Goal: Task Accomplishment & Management: Manage account settings

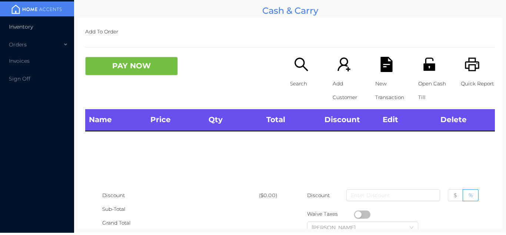
click at [45, 27] on li "Inventory" at bounding box center [37, 26] width 74 height 15
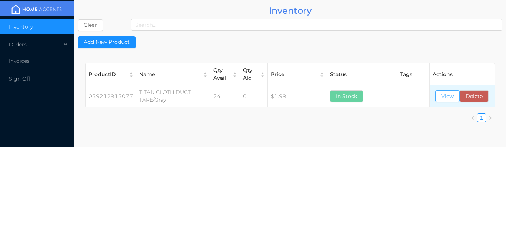
click at [452, 93] on button "View" at bounding box center [448, 96] width 24 height 12
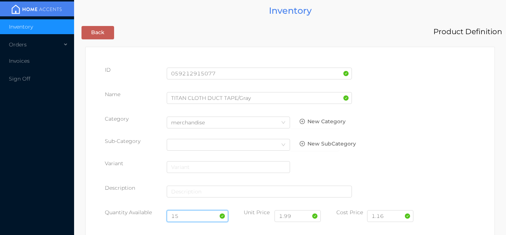
click at [189, 215] on input "15" at bounding box center [198, 216] width 62 height 12
type input "1"
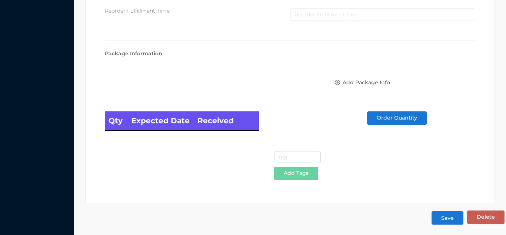
scroll to position [421, 0]
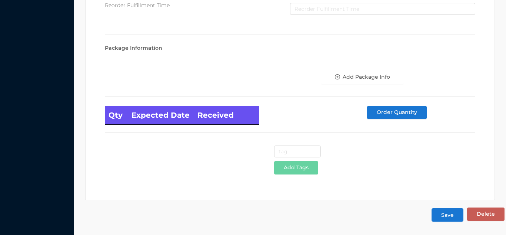
type input "39"
click at [445, 221] on button "Save" at bounding box center [448, 214] width 32 height 13
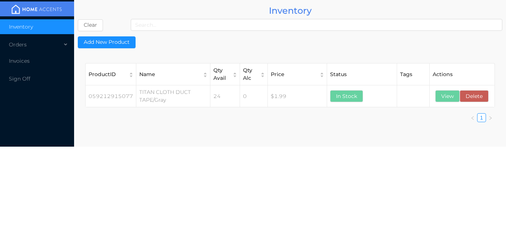
scroll to position [0, 0]
click at [53, 48] on div "Orders" at bounding box center [37, 44] width 74 height 15
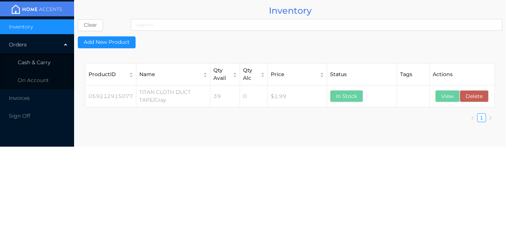
click at [53, 62] on li "Cash & Carry" at bounding box center [37, 62] width 74 height 15
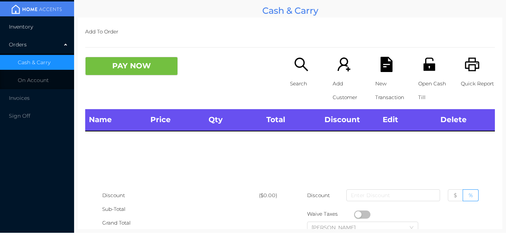
click at [48, 25] on li "Inventory" at bounding box center [37, 26] width 74 height 15
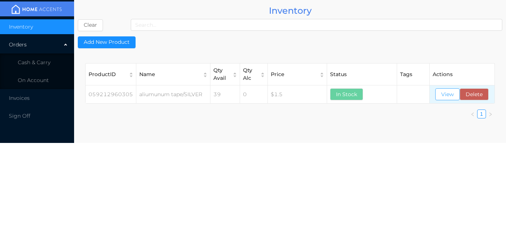
click at [444, 95] on button "View" at bounding box center [448, 94] width 24 height 12
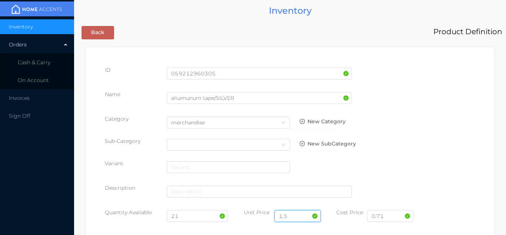
click at [298, 216] on input "1.5" at bounding box center [298, 216] width 46 height 12
type input "1.50"
click at [189, 217] on input "21" at bounding box center [198, 216] width 62 height 12
type input "2"
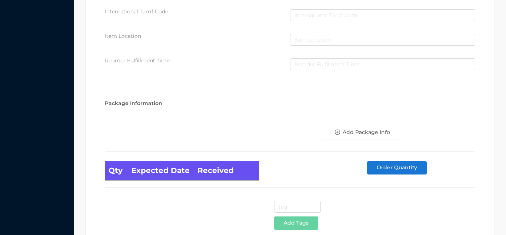
scroll to position [421, 0]
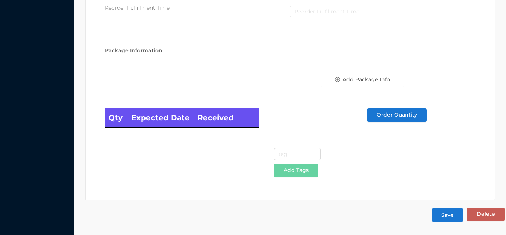
type input "45"
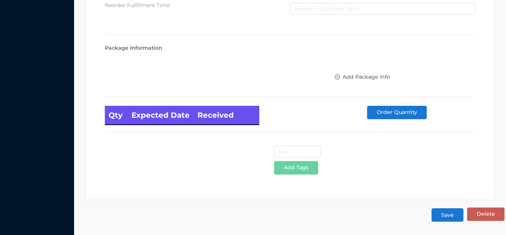
click at [453, 214] on button "Save" at bounding box center [448, 214] width 32 height 13
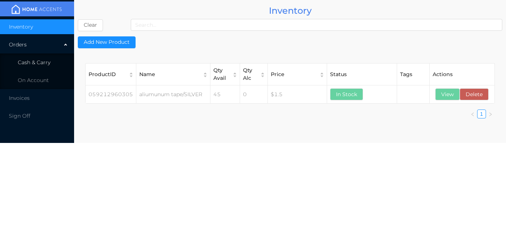
click at [50, 57] on li "Cash & Carry" at bounding box center [37, 62] width 74 height 15
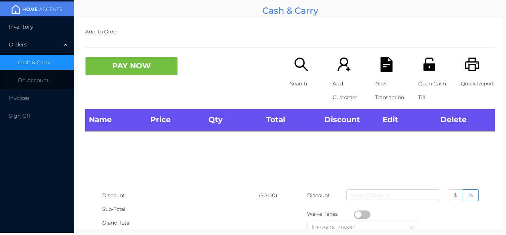
click at [46, 27] on li "Inventory" at bounding box center [37, 26] width 74 height 15
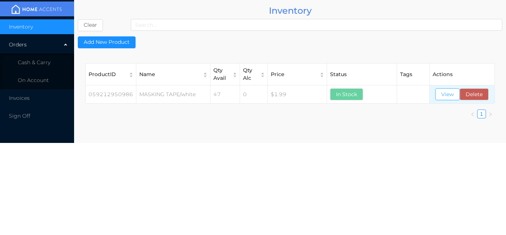
click at [440, 96] on button "View" at bounding box center [448, 94] width 24 height 12
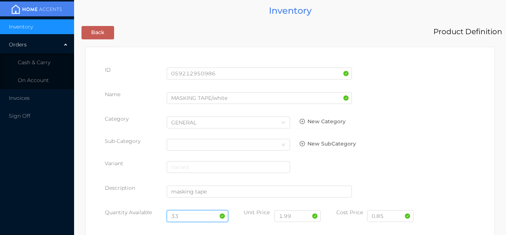
click at [188, 215] on input "33" at bounding box center [198, 216] width 62 height 12
type input "3"
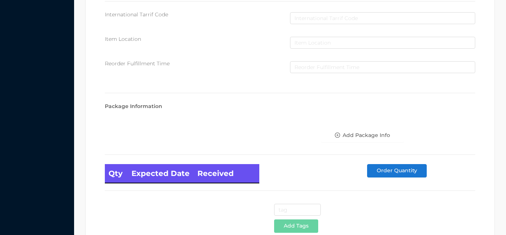
scroll to position [421, 0]
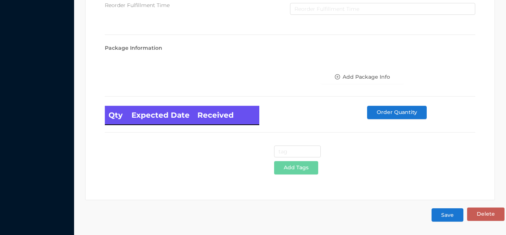
type input "69"
click at [452, 220] on button "Save" at bounding box center [448, 214] width 32 height 13
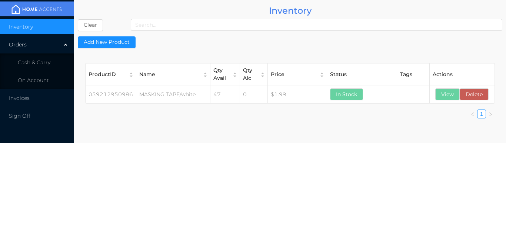
scroll to position [0, 0]
click at [50, 61] on span "Cash & Carry" at bounding box center [34, 62] width 33 height 7
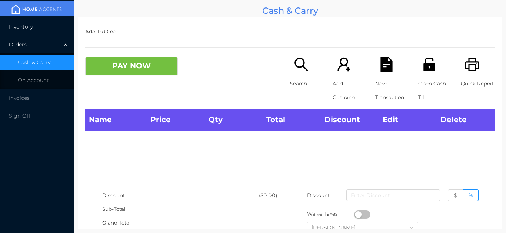
click at [49, 28] on li "Inventory" at bounding box center [37, 26] width 74 height 15
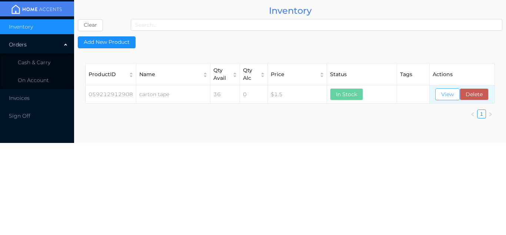
click at [447, 92] on button "View" at bounding box center [448, 94] width 24 height 12
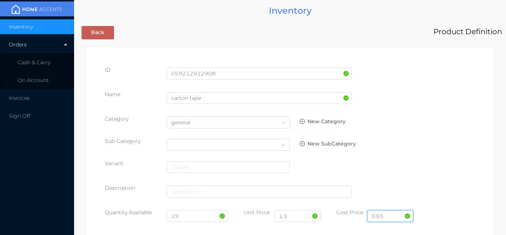
click at [390, 214] on input "0.65" at bounding box center [390, 216] width 46 height 12
type input "0.70"
click at [296, 218] on input "1.5" at bounding box center [298, 216] width 46 height 12
type input "1.50"
click at [189, 218] on input "19" at bounding box center [198, 216] width 62 height 12
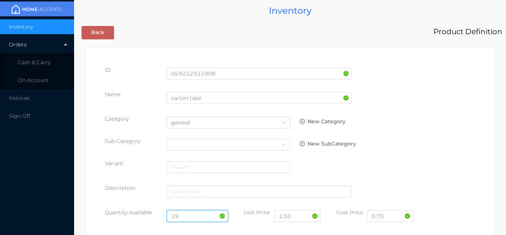
type input "1"
type input "55"
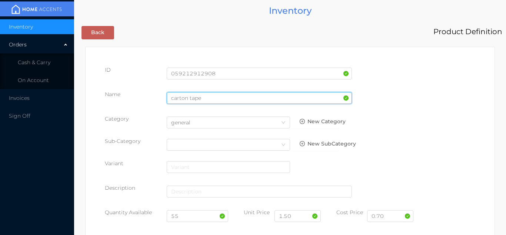
click at [205, 100] on input "carton tape" at bounding box center [259, 98] width 185 height 12
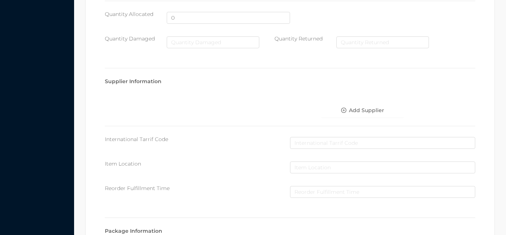
scroll to position [421, 0]
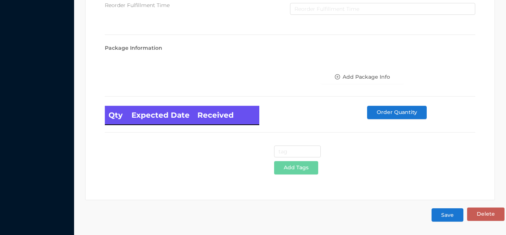
click at [448, 214] on button "Save" at bounding box center [448, 214] width 32 height 13
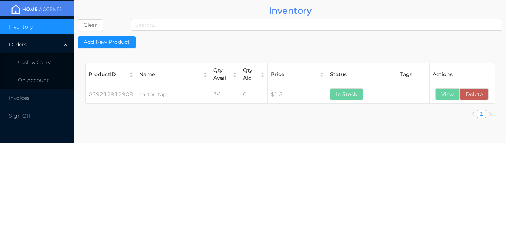
scroll to position [0, 0]
click at [50, 62] on li "Cash & Carry" at bounding box center [37, 62] width 74 height 15
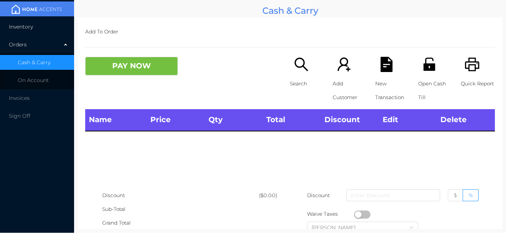
click at [46, 26] on li "Inventory" at bounding box center [37, 26] width 74 height 15
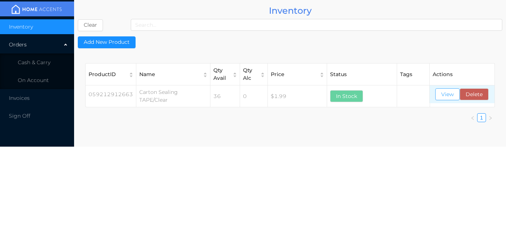
click at [448, 93] on button "View" at bounding box center [448, 94] width 24 height 12
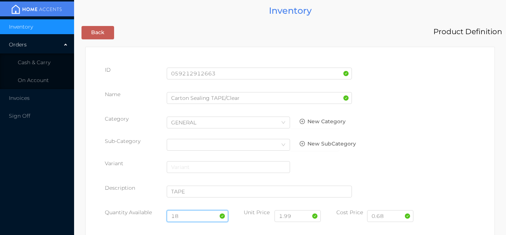
click at [189, 216] on input "18" at bounding box center [198, 216] width 62 height 12
type input "1"
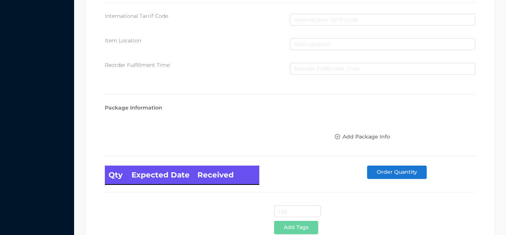
scroll to position [421, 0]
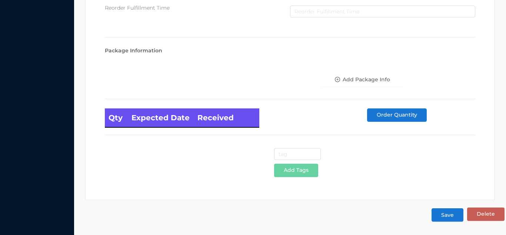
type input "54"
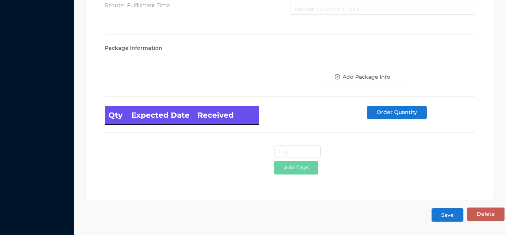
click at [449, 218] on button "Save" at bounding box center [448, 214] width 32 height 13
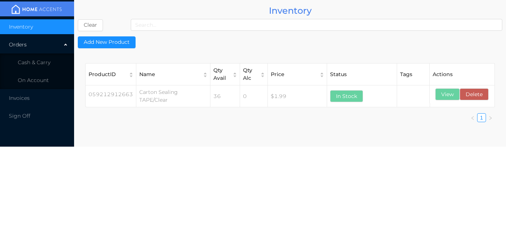
scroll to position [0, 0]
click at [53, 67] on li "Cash & Carry" at bounding box center [37, 62] width 74 height 15
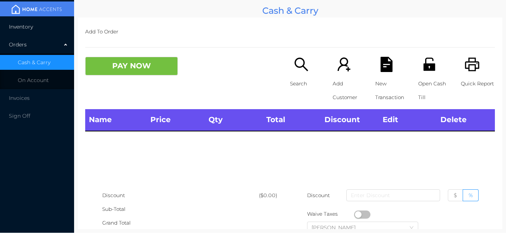
click at [45, 29] on li "Inventory" at bounding box center [37, 26] width 74 height 15
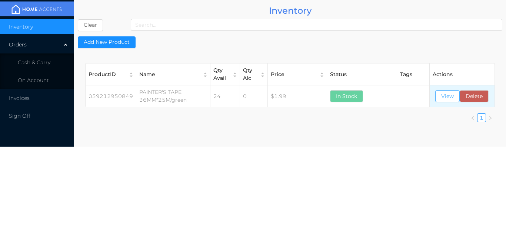
click at [448, 97] on button "View" at bounding box center [448, 96] width 24 height 12
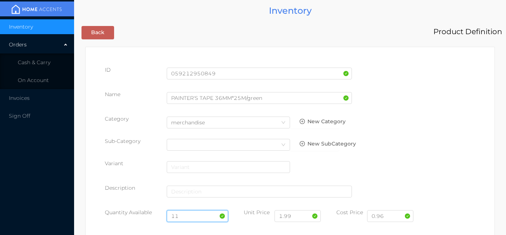
click at [189, 212] on input "11" at bounding box center [198, 216] width 62 height 12
type input "1"
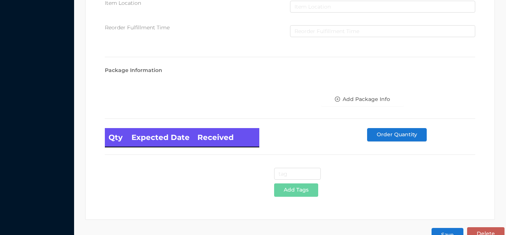
scroll to position [421, 0]
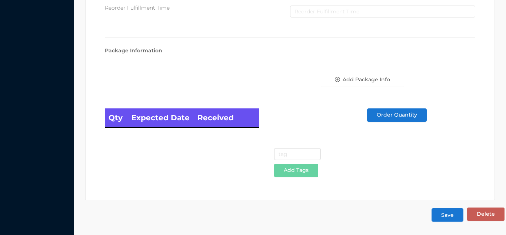
type input "35"
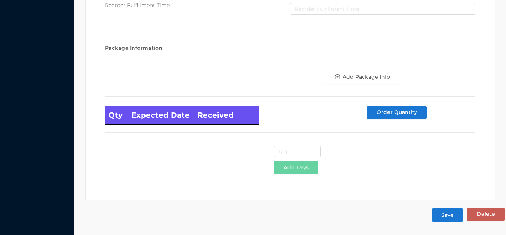
click at [451, 216] on button "Save" at bounding box center [448, 214] width 32 height 13
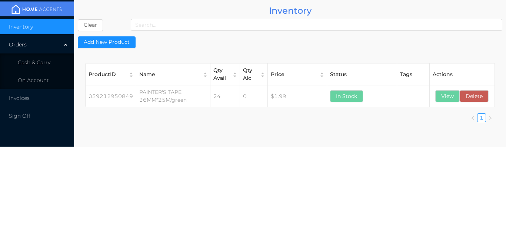
scroll to position [0, 0]
click at [52, 60] on li "Cash & Carry" at bounding box center [37, 62] width 74 height 15
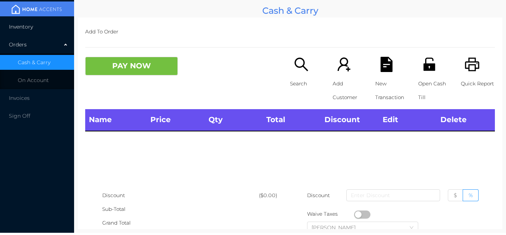
click at [51, 24] on li "Inventory" at bounding box center [37, 26] width 74 height 15
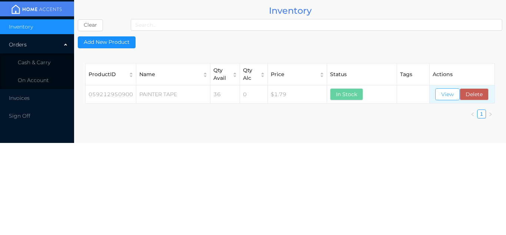
click at [450, 94] on button "View" at bounding box center [448, 94] width 24 height 12
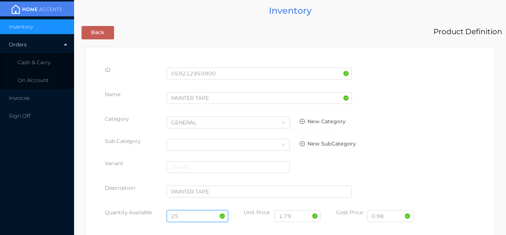
click at [189, 215] on input "25" at bounding box center [198, 216] width 62 height 12
type input "2"
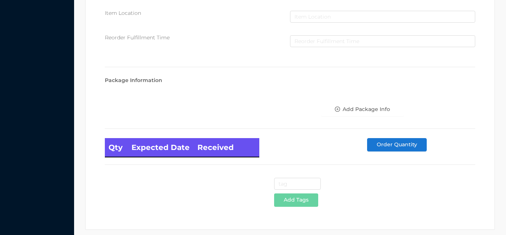
scroll to position [421, 0]
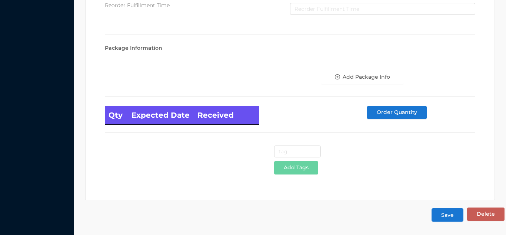
type input "59"
click at [447, 215] on button "Save" at bounding box center [448, 214] width 32 height 13
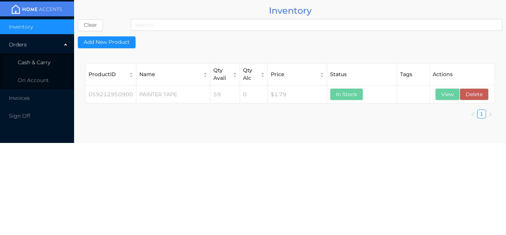
click at [59, 60] on li "Cash & Carry" at bounding box center [37, 62] width 74 height 15
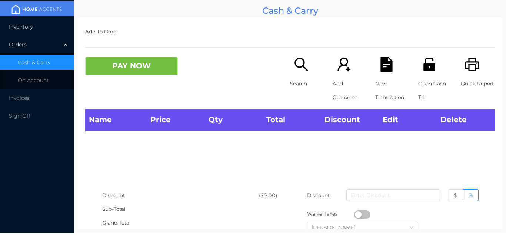
click at [48, 25] on li "Inventory" at bounding box center [37, 26] width 74 height 15
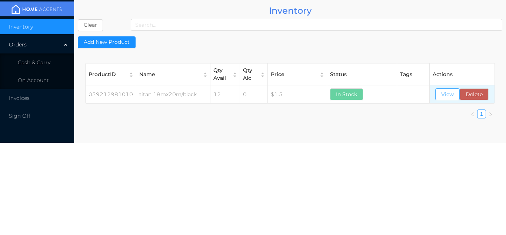
click at [440, 98] on button "View" at bounding box center [448, 94] width 24 height 12
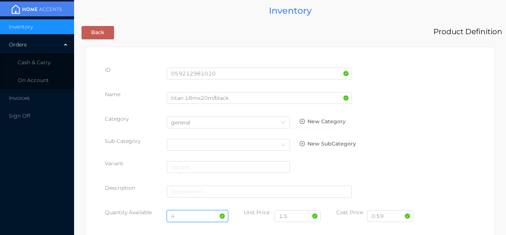
click at [189, 215] on input "4" at bounding box center [198, 216] width 62 height 12
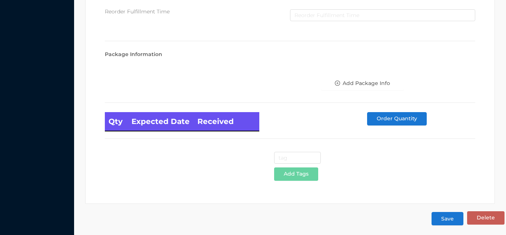
scroll to position [421, 0]
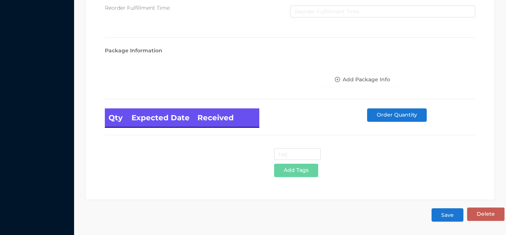
type input "16"
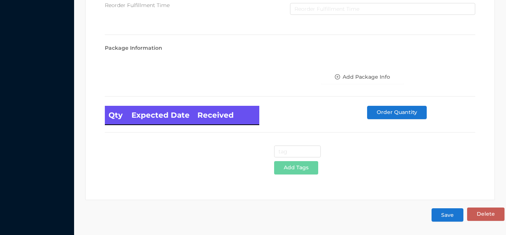
click at [447, 218] on button "Save" at bounding box center [448, 214] width 32 height 13
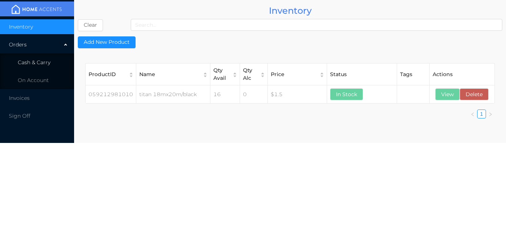
click at [54, 56] on li "Cash & Carry" at bounding box center [37, 62] width 74 height 15
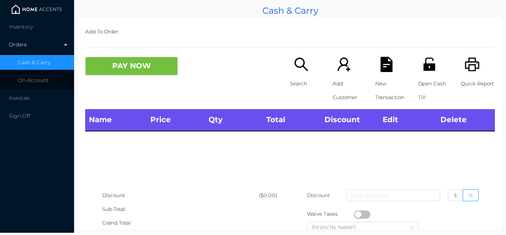
click at [46, 14] on img at bounding box center [37, 9] width 56 height 11
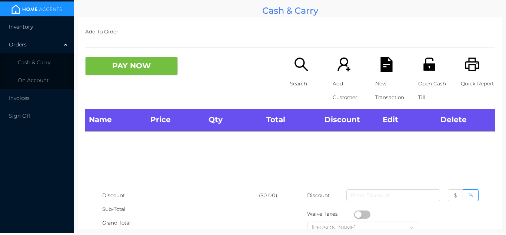
click at [49, 27] on li "Inventory" at bounding box center [37, 26] width 74 height 15
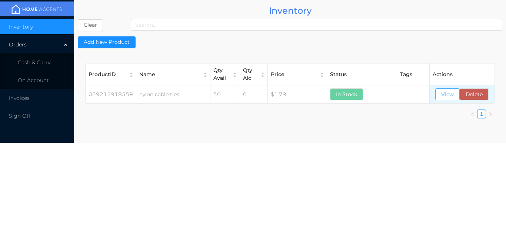
click at [453, 97] on button "View" at bounding box center [448, 94] width 24 height 12
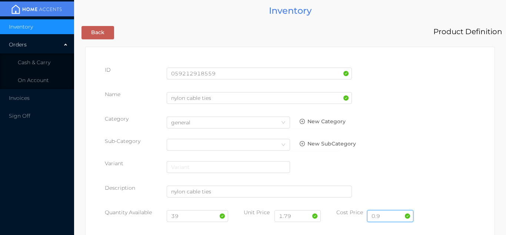
click at [388, 215] on input "0.9" at bounding box center [390, 216] width 46 height 12
type input "0"
type input "1.00"
click at [300, 216] on input "1.79" at bounding box center [298, 216] width 46 height 12
type input "1.99"
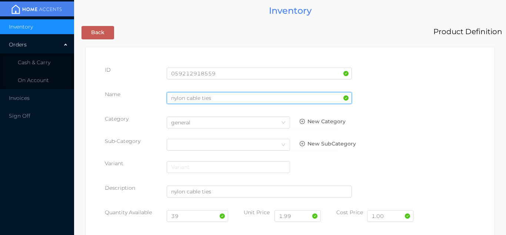
click at [215, 100] on input "nylon cable ties" at bounding box center [259, 98] width 185 height 12
type input "nylon cable ties/50pk"
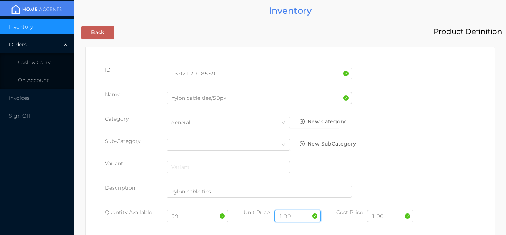
click at [299, 219] on input "1.99" at bounding box center [298, 216] width 46 height 12
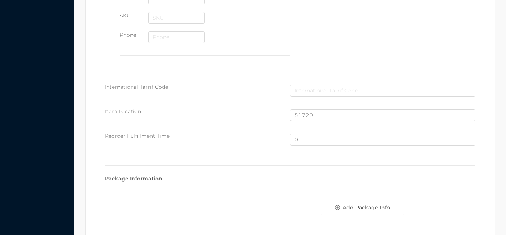
scroll to position [499, 0]
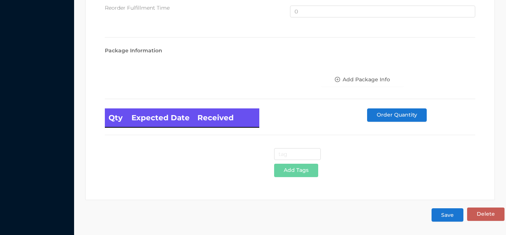
type input "1.79"
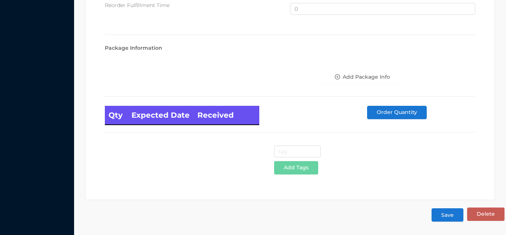
click at [449, 215] on button "Save" at bounding box center [448, 214] width 32 height 13
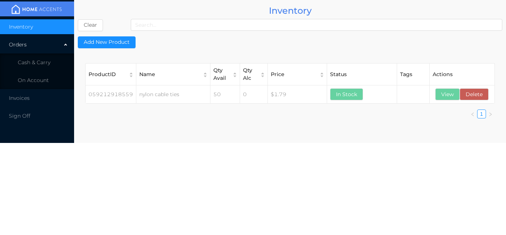
scroll to position [0, 0]
click at [448, 94] on button "View" at bounding box center [448, 94] width 24 height 12
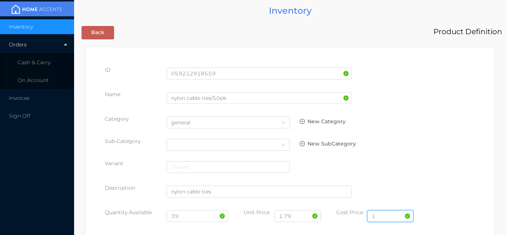
click at [376, 212] on input "1" at bounding box center [390, 216] width 46 height 12
type input "1.00"
click at [301, 218] on input "1.79" at bounding box center [298, 216] width 46 height 12
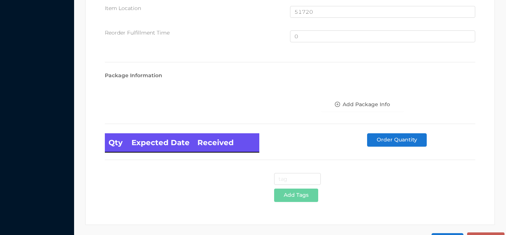
scroll to position [499, 0]
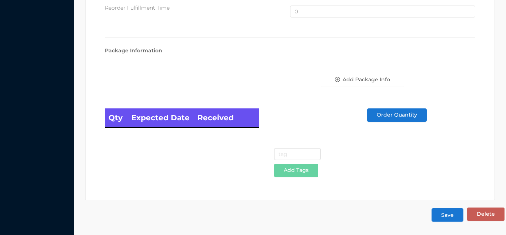
type input "1.99"
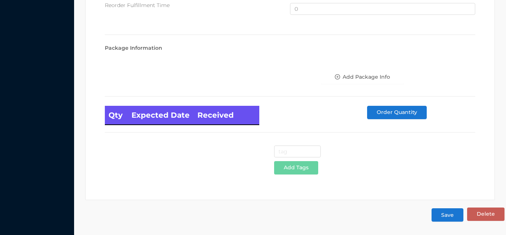
click at [450, 216] on button "Save" at bounding box center [448, 214] width 32 height 13
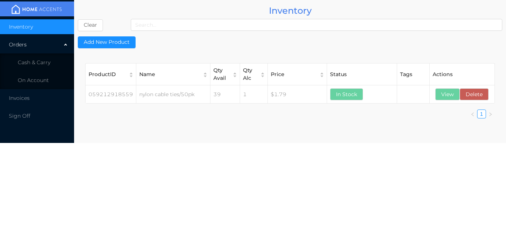
scroll to position [0, 0]
click at [50, 62] on li "Cash & Carry" at bounding box center [37, 62] width 74 height 15
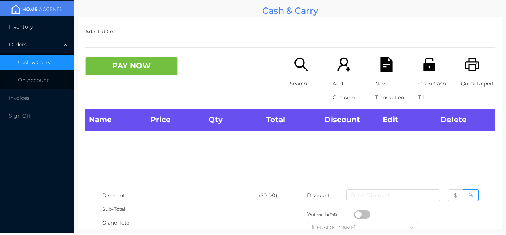
click at [42, 26] on li "Inventory" at bounding box center [37, 26] width 74 height 15
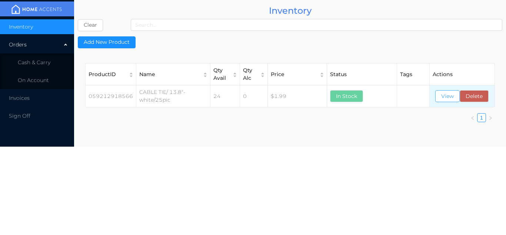
click at [448, 96] on button "View" at bounding box center [448, 96] width 24 height 12
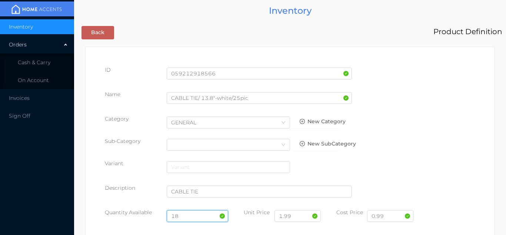
click at [189, 214] on input "18" at bounding box center [198, 216] width 62 height 12
type input "1"
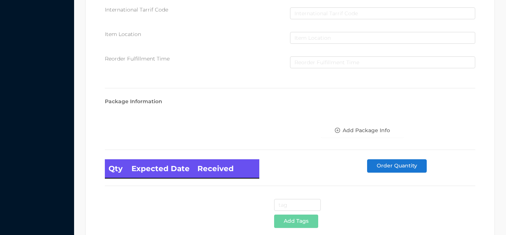
scroll to position [421, 0]
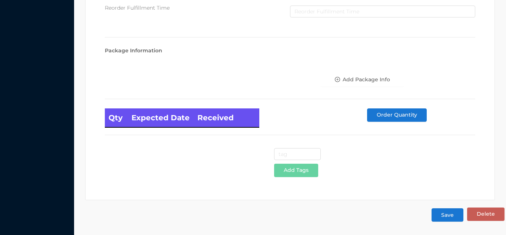
type input "42"
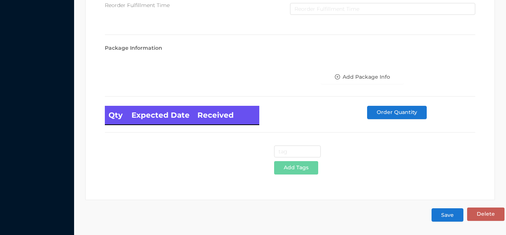
click at [446, 213] on button "Save" at bounding box center [448, 214] width 32 height 13
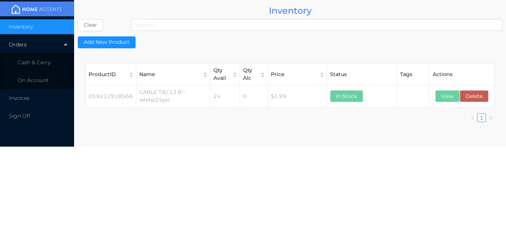
scroll to position [0, 0]
click at [47, 62] on span "Cash & Carry" at bounding box center [34, 62] width 33 height 7
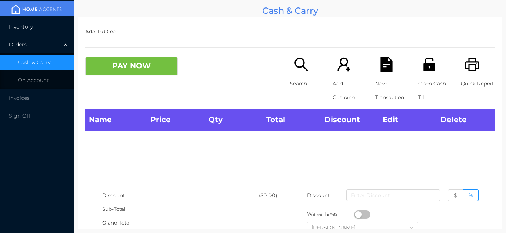
click at [47, 27] on li "Inventory" at bounding box center [37, 26] width 74 height 15
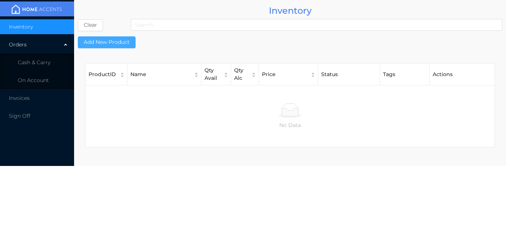
click at [125, 43] on button "Add New Product" at bounding box center [107, 42] width 58 height 12
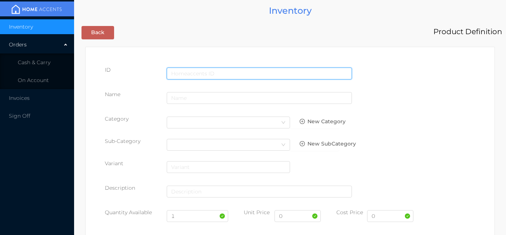
click at [203, 72] on input "text" at bounding box center [259, 73] width 185 height 12
type input "071287104408"
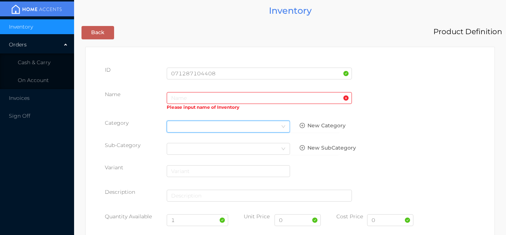
click at [184, 126] on div "Select Category" at bounding box center [228, 126] width 115 height 11
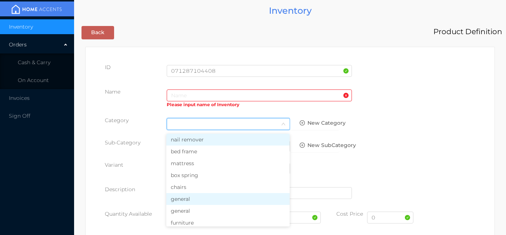
click at [188, 200] on li "general" at bounding box center [227, 199] width 123 height 12
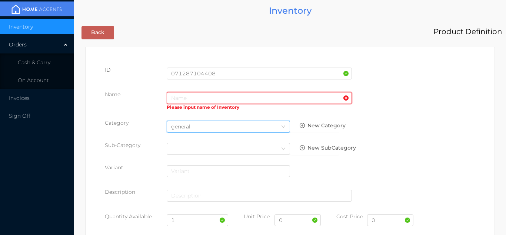
click at [179, 94] on input "text" at bounding box center [259, 98] width 185 height 12
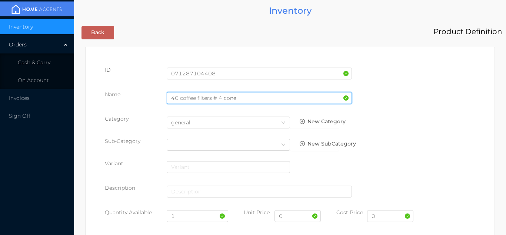
click at [207, 99] on input "40 coffee filters # 4 cone" at bounding box center [259, 98] width 185 height 12
click at [213, 97] on input "40 coffee filters # 4 cone" at bounding box center [259, 98] width 185 height 12
type input "40 coffee filters /# 4 cone"
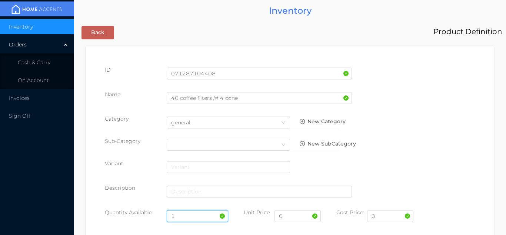
click at [188, 216] on input "1" at bounding box center [198, 216] width 62 height 12
type input "48"
click at [384, 218] on input "0" at bounding box center [390, 216] width 46 height 12
type input "1.33"
click at [291, 214] on input "0" at bounding box center [298, 216] width 46 height 12
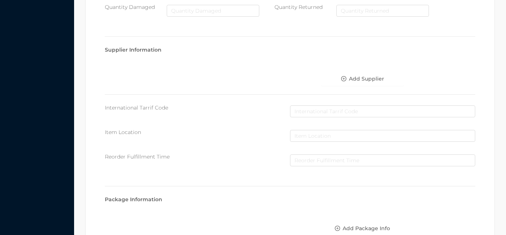
scroll to position [381, 0]
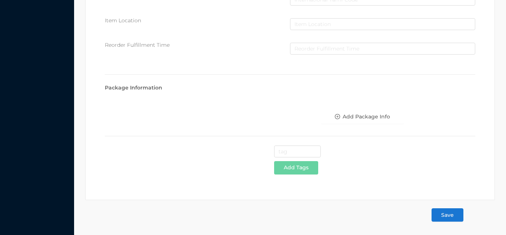
type input "2.50"
click at [451, 216] on button "Save" at bounding box center [448, 214] width 32 height 13
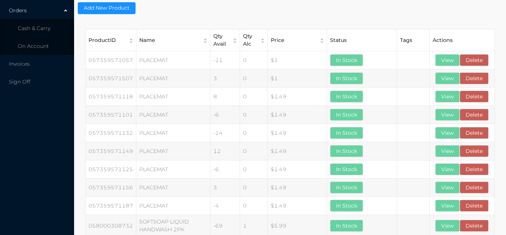
scroll to position [0, 0]
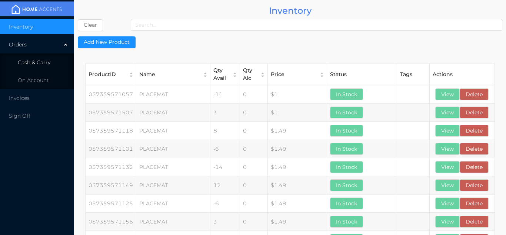
click at [56, 64] on li "Cash & Carry" at bounding box center [37, 62] width 74 height 15
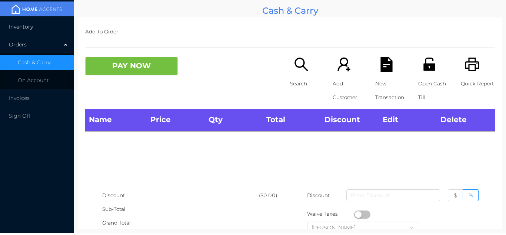
click at [49, 25] on li "Inventory" at bounding box center [37, 26] width 74 height 15
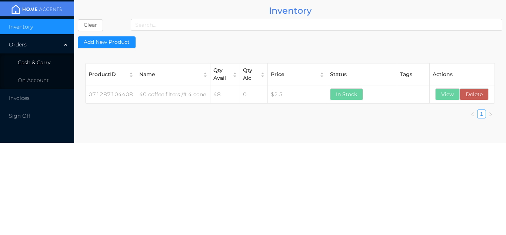
click at [49, 65] on span "Cash & Carry" at bounding box center [34, 62] width 33 height 7
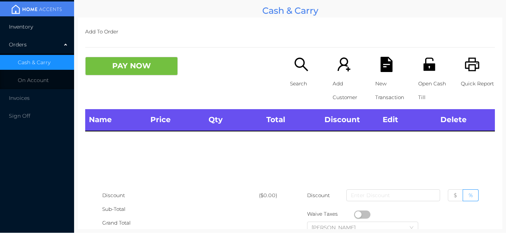
click at [50, 29] on li "Inventory" at bounding box center [37, 26] width 74 height 15
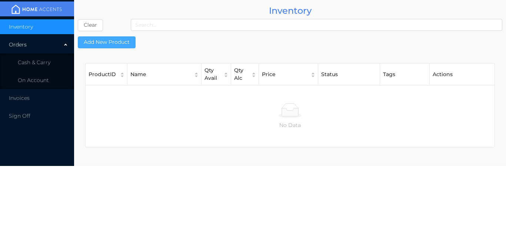
click at [127, 37] on button "Add New Product" at bounding box center [107, 42] width 58 height 12
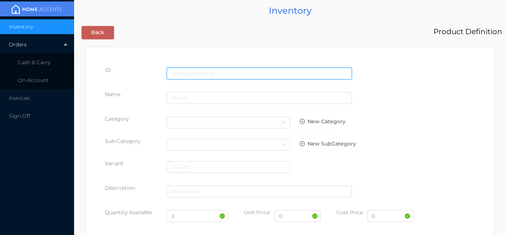
click at [194, 70] on input "text" at bounding box center [259, 73] width 185 height 12
type input "071287857434"
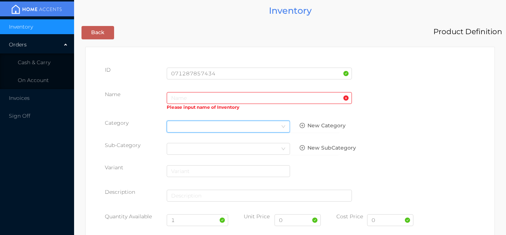
click at [182, 128] on div "Select Category" at bounding box center [228, 126] width 115 height 11
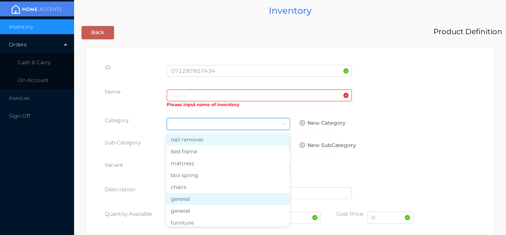
click at [185, 201] on li "general" at bounding box center [227, 199] width 123 height 12
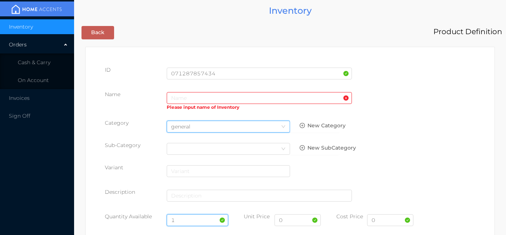
click at [198, 215] on input "1" at bounding box center [198, 220] width 62 height 12
type input "24"
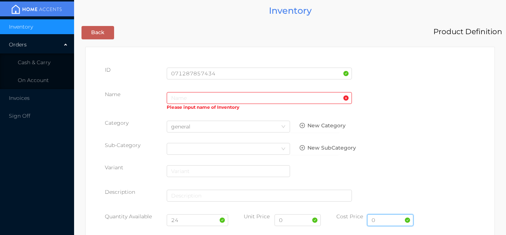
click at [385, 221] on input "0" at bounding box center [390, 220] width 46 height 12
type input "1.36"
click at [292, 221] on input "0" at bounding box center [298, 220] width 46 height 12
type input "1.99"
click at [180, 97] on input "text" at bounding box center [259, 98] width 185 height 12
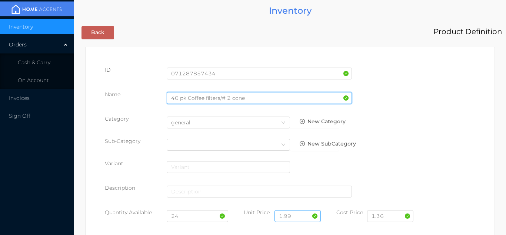
type input "40 pk Coffee filters/# 2 cone"
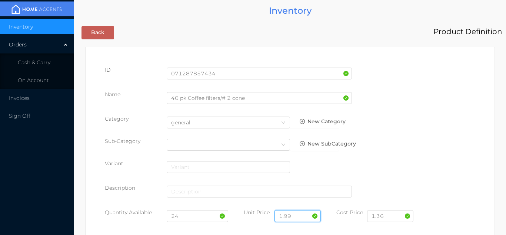
click at [299, 214] on input "1.99" at bounding box center [298, 216] width 46 height 12
type input "1"
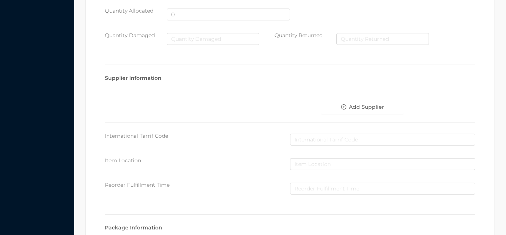
scroll to position [381, 0]
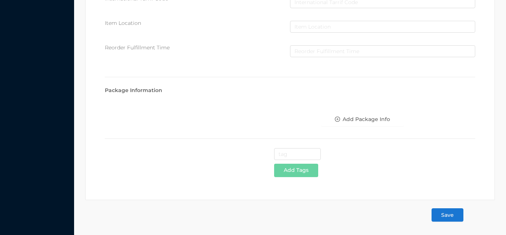
type input "2.50"
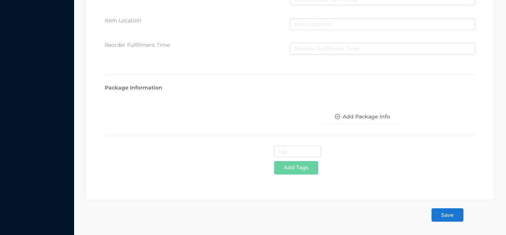
click at [446, 214] on button "Save" at bounding box center [448, 214] width 32 height 13
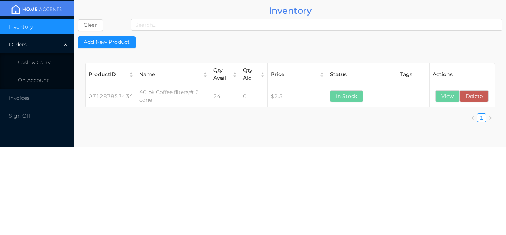
scroll to position [0, 0]
click at [50, 61] on span "Cash & Carry" at bounding box center [34, 62] width 33 height 7
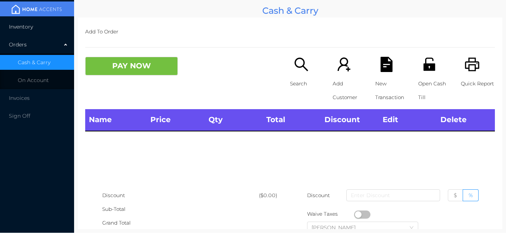
click at [47, 23] on li "Inventory" at bounding box center [37, 26] width 74 height 15
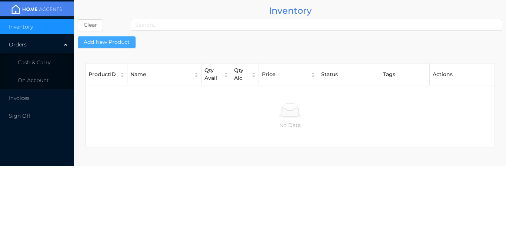
click at [116, 41] on button "Add New Product" at bounding box center [107, 42] width 58 height 12
click at [126, 43] on button "Add New Product" at bounding box center [107, 42] width 58 height 12
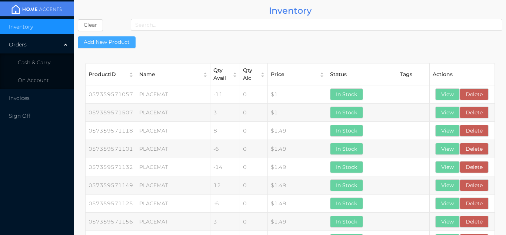
click at [121, 43] on button "Add New Product" at bounding box center [107, 42] width 58 height 12
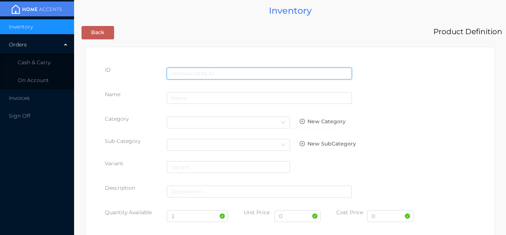
click at [183, 70] on input "text" at bounding box center [259, 73] width 185 height 12
type input "071287857571"
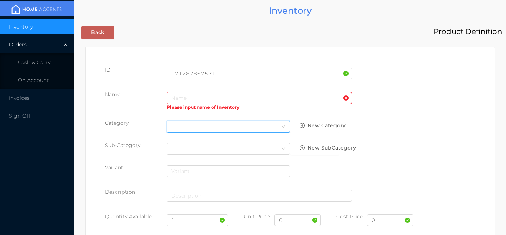
click at [178, 126] on div "Select Category" at bounding box center [228, 126] width 115 height 11
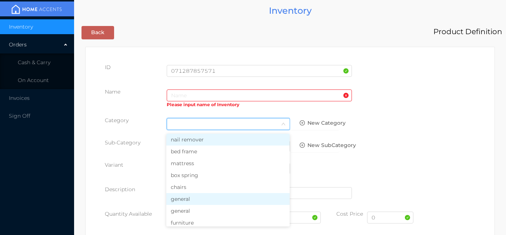
click at [188, 201] on li "general" at bounding box center [227, 199] width 123 height 12
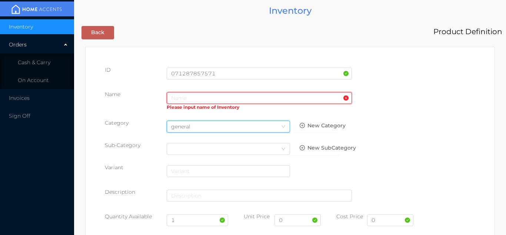
click at [177, 92] on input "text" at bounding box center [259, 98] width 185 height 12
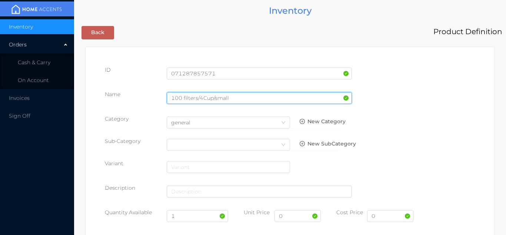
type input "100 filters/4Cup/small"
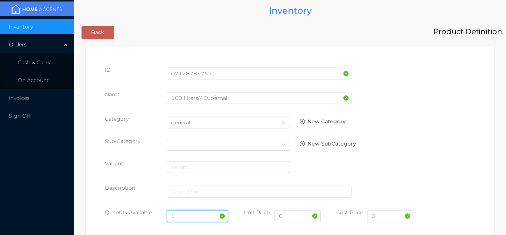
click at [184, 213] on input "1" at bounding box center [198, 216] width 62 height 12
type input "24"
click at [375, 216] on input "0" at bounding box center [390, 216] width 46 height 12
type input "1.33"
click at [291, 215] on input "0" at bounding box center [298, 216] width 46 height 12
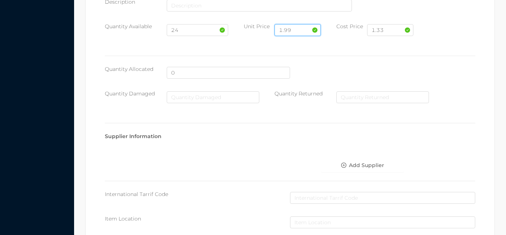
scroll to position [381, 0]
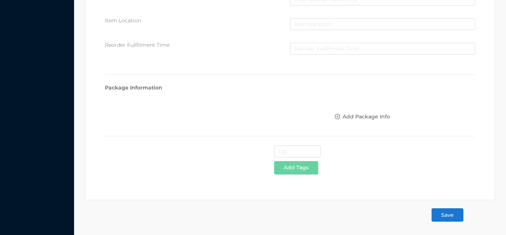
type input "1.99"
click at [451, 216] on button "Save" at bounding box center [448, 214] width 32 height 13
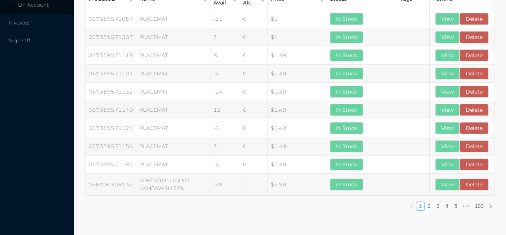
scroll to position [0, 0]
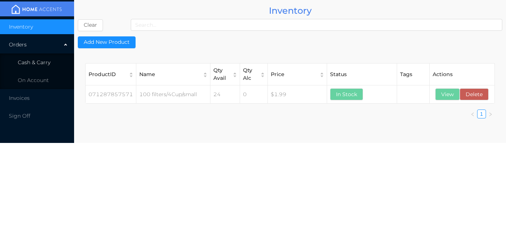
click at [52, 64] on li "Cash & Carry" at bounding box center [37, 62] width 74 height 15
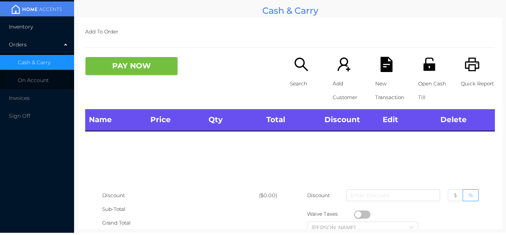
click at [47, 27] on li "Inventory" at bounding box center [37, 26] width 74 height 15
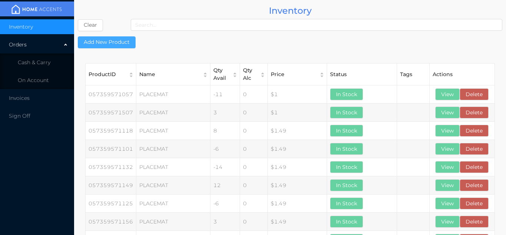
click at [123, 40] on button "Add New Product" at bounding box center [107, 42] width 58 height 12
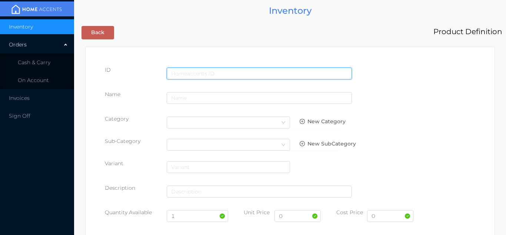
click at [199, 69] on input "text" at bounding box center [259, 73] width 185 height 12
type input "071287857502"
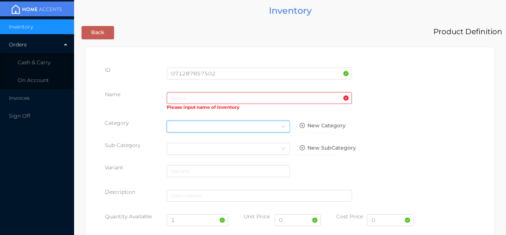
click at [175, 123] on div "Select Category" at bounding box center [228, 126] width 115 height 11
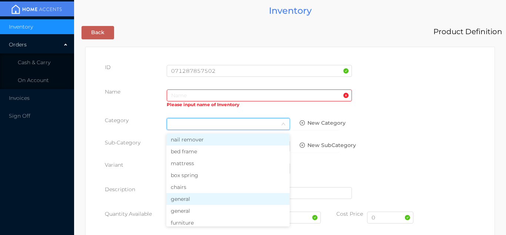
click at [188, 204] on li "general" at bounding box center [227, 199] width 123 height 12
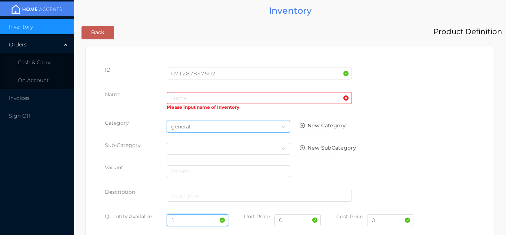
click at [189, 215] on input "1" at bounding box center [198, 220] width 62 height 12
type input "24"
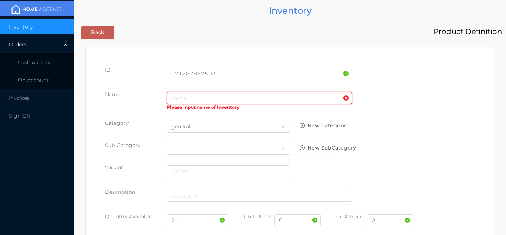
click at [177, 98] on input "text" at bounding box center [259, 98] width 185 height 12
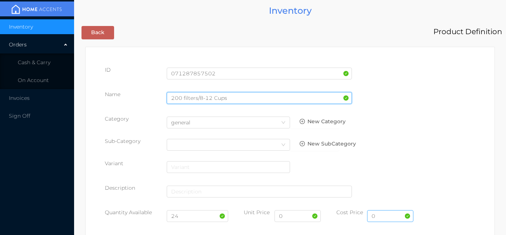
type input "200 filters/8-12 Cups"
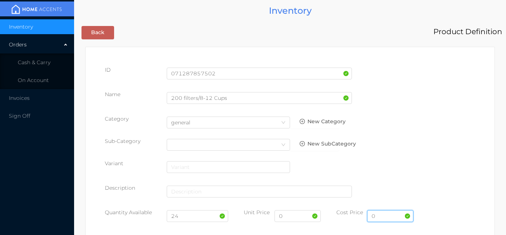
click at [386, 217] on input "0" at bounding box center [390, 216] width 46 height 12
type input "2.53"
click at [290, 218] on input "0" at bounding box center [298, 216] width 46 height 12
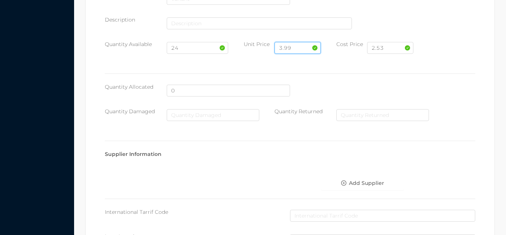
scroll to position [381, 0]
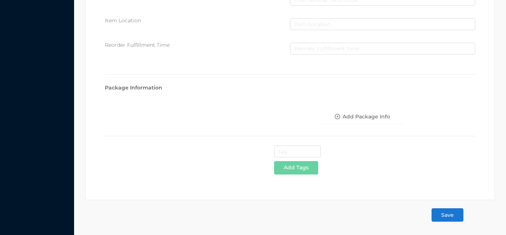
type input "3.99"
click at [449, 213] on button "Save" at bounding box center [448, 214] width 32 height 13
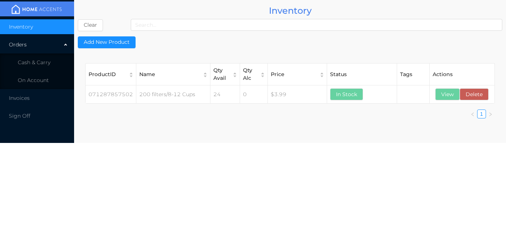
scroll to position [0, 0]
click at [50, 67] on li "Cash & Carry" at bounding box center [37, 62] width 74 height 15
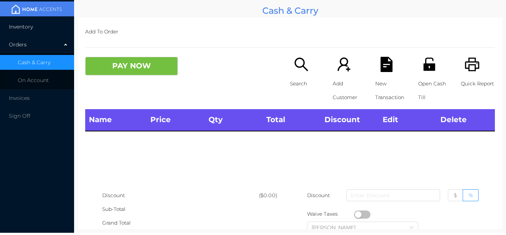
click at [52, 26] on li "Inventory" at bounding box center [37, 26] width 74 height 15
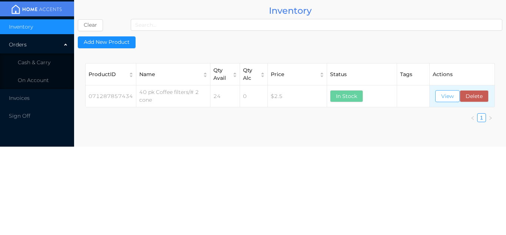
click at [448, 100] on button "View" at bounding box center [448, 96] width 24 height 12
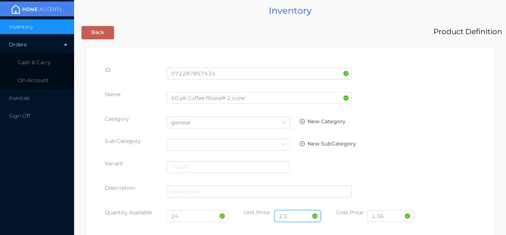
click at [294, 215] on input "2.5" at bounding box center [298, 216] width 46 height 12
type input "2"
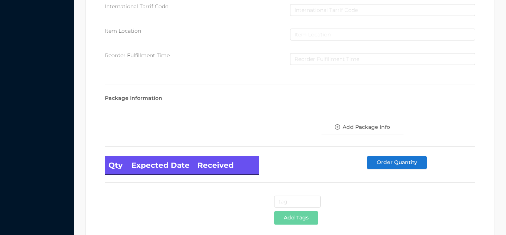
scroll to position [421, 0]
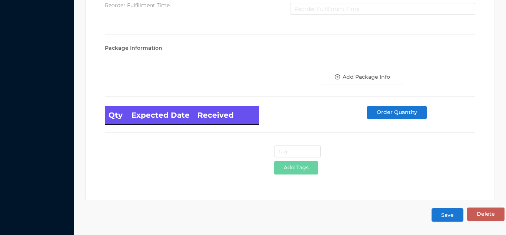
type input "1.99"
click at [447, 212] on button "Save" at bounding box center [448, 214] width 32 height 13
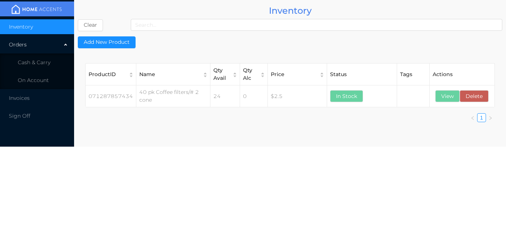
scroll to position [0, 0]
click at [48, 60] on span "Cash & Carry" at bounding box center [34, 62] width 33 height 7
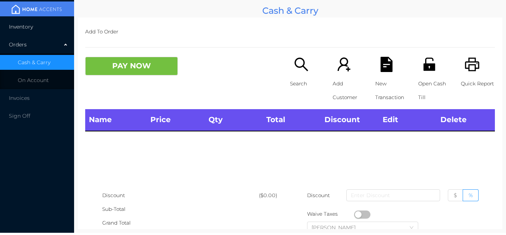
click at [41, 22] on li "Inventory" at bounding box center [37, 26] width 74 height 15
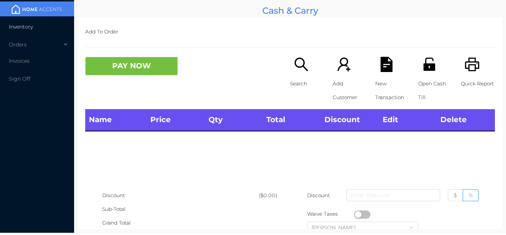
click at [45, 27] on li "Inventory" at bounding box center [37, 26] width 74 height 15
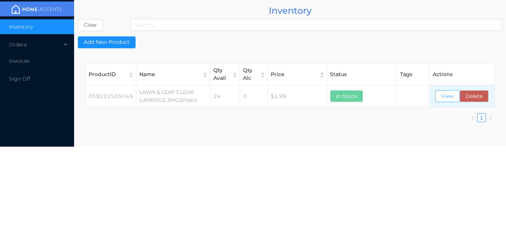
click at [451, 96] on button "View" at bounding box center [448, 96] width 24 height 12
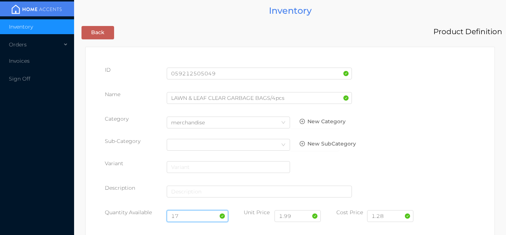
click at [188, 212] on input "17" at bounding box center [198, 216] width 62 height 12
type input "1"
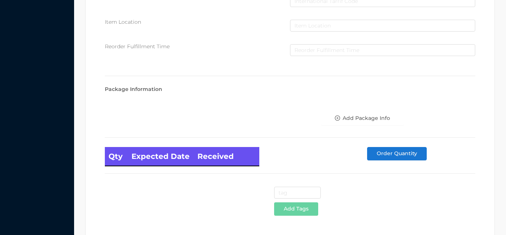
scroll to position [421, 0]
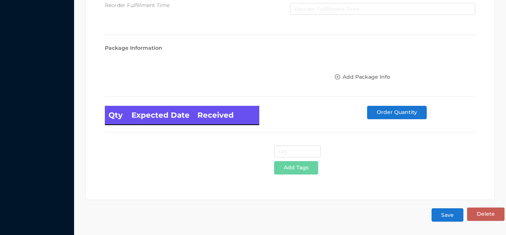
type input "53"
click at [447, 216] on button "Save" at bounding box center [448, 214] width 32 height 13
